Goal: Navigation & Orientation: Find specific page/section

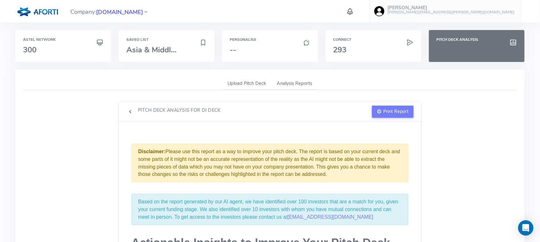
click at [122, 15] on span "[DOMAIN_NAME]" at bounding box center [119, 12] width 47 height 9
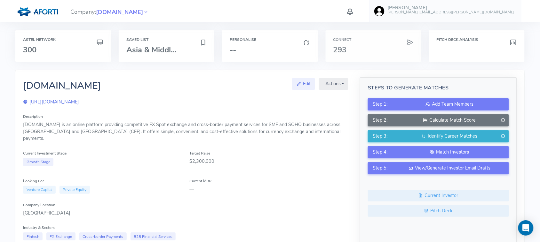
click at [362, 46] on h3 "293" at bounding box center [373, 50] width 80 height 8
